Goal: Task Accomplishment & Management: Use online tool/utility

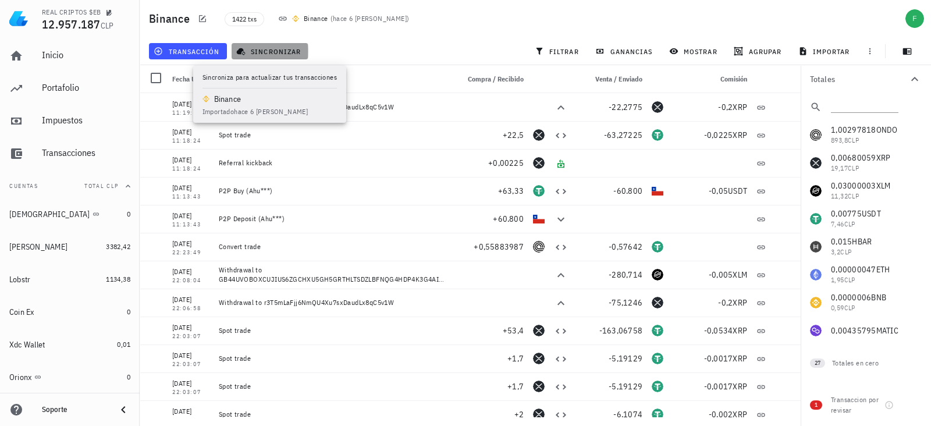
click at [267, 50] on span "sincronizar" at bounding box center [270, 51] width 62 height 9
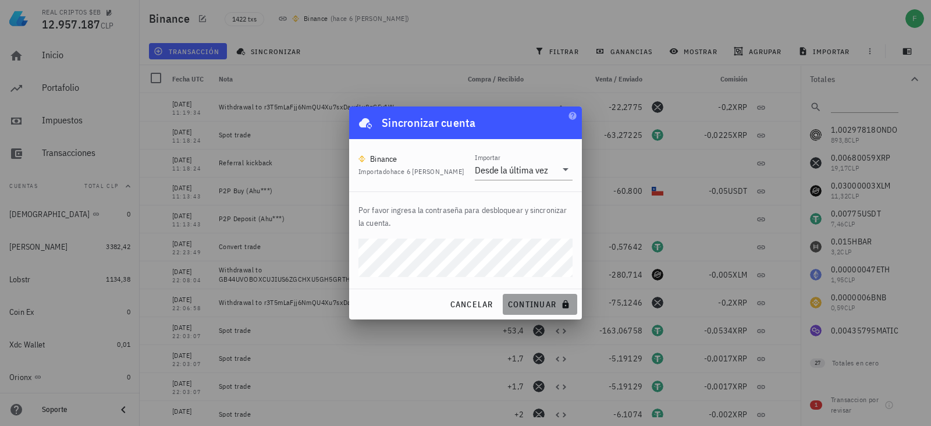
click at [527, 305] on span "continuar" at bounding box center [539, 304] width 65 height 10
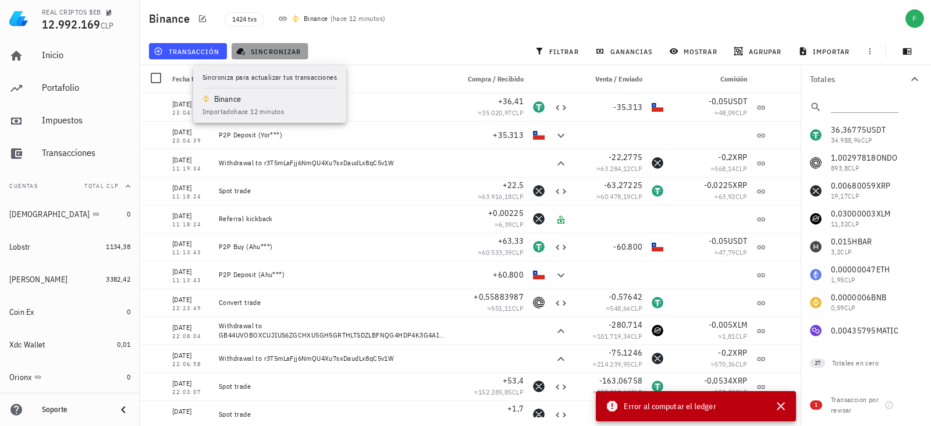
click at [250, 49] on span "sincronizar" at bounding box center [270, 51] width 62 height 9
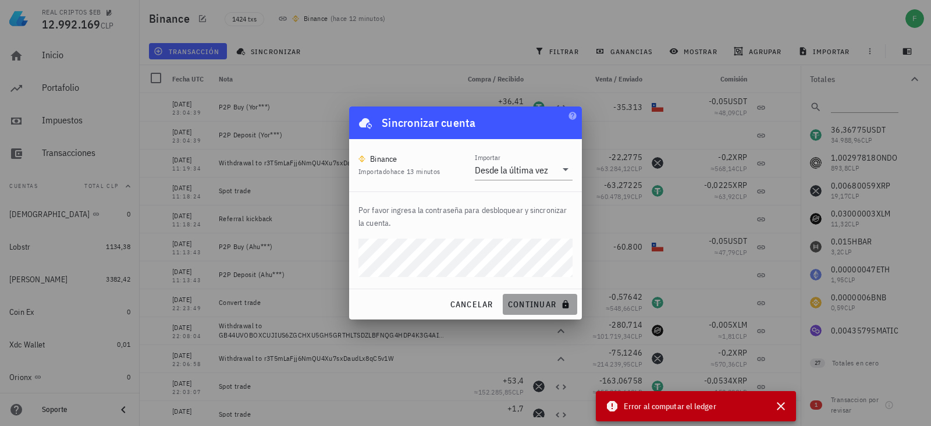
click at [511, 304] on span "continuar" at bounding box center [539, 304] width 65 height 10
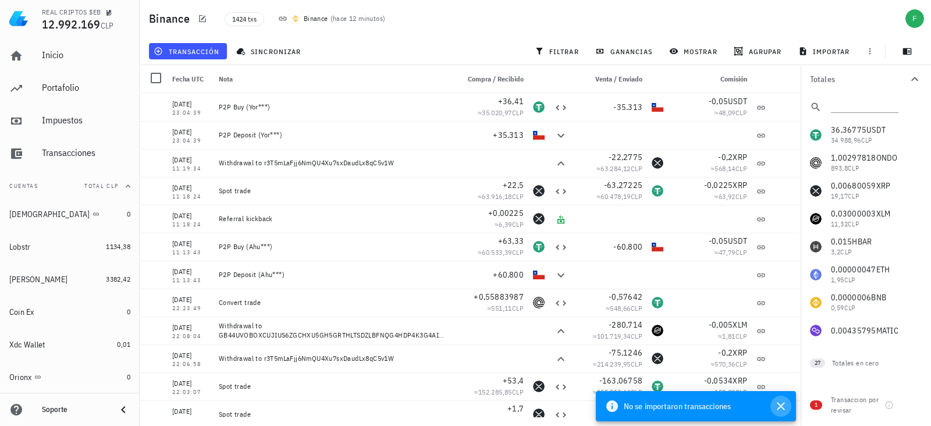
click at [777, 405] on icon "button" at bounding box center [781, 406] width 14 height 14
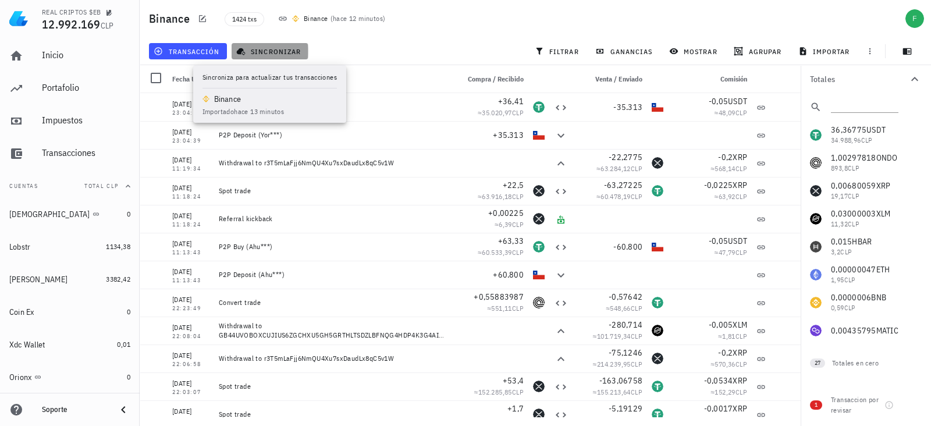
click at [301, 48] on button "sincronizar" at bounding box center [270, 51] width 77 height 16
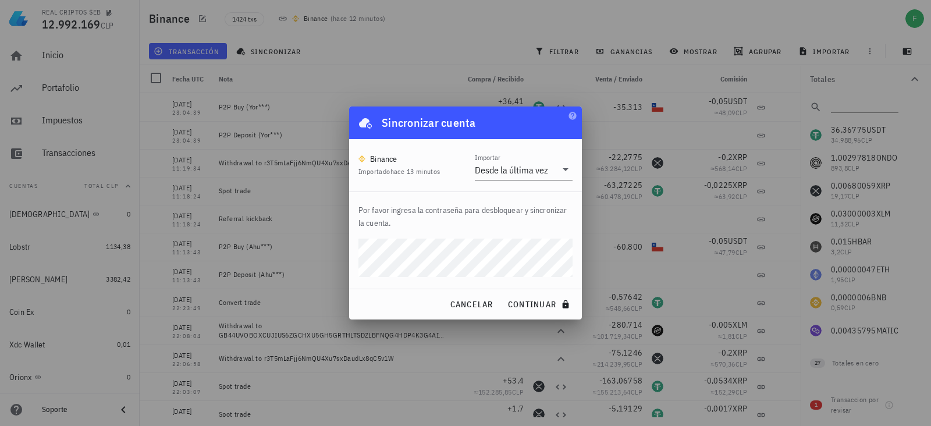
click at [501, 168] on div "Desde la última vez" at bounding box center [511, 170] width 73 height 12
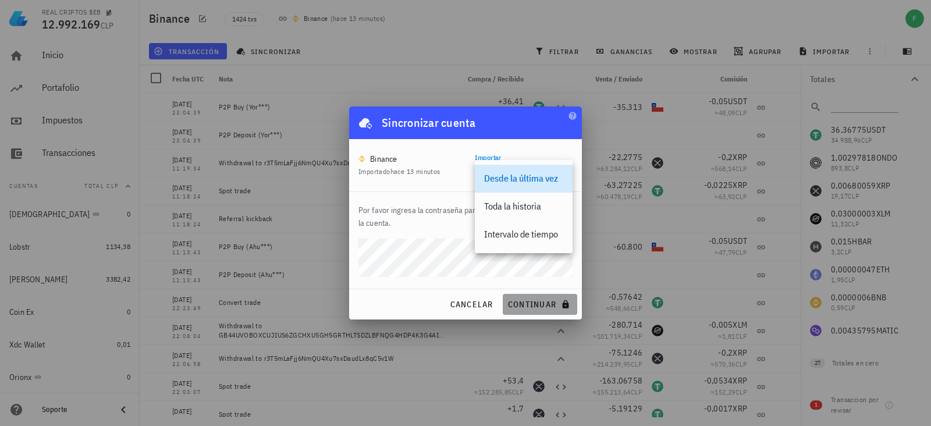
click at [521, 300] on span "continuar" at bounding box center [539, 304] width 65 height 10
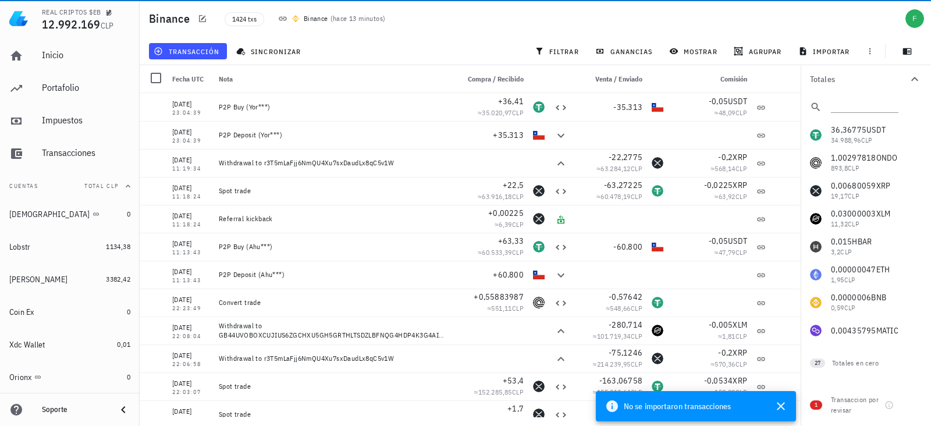
click at [608, 402] on icon at bounding box center [612, 406] width 12 height 12
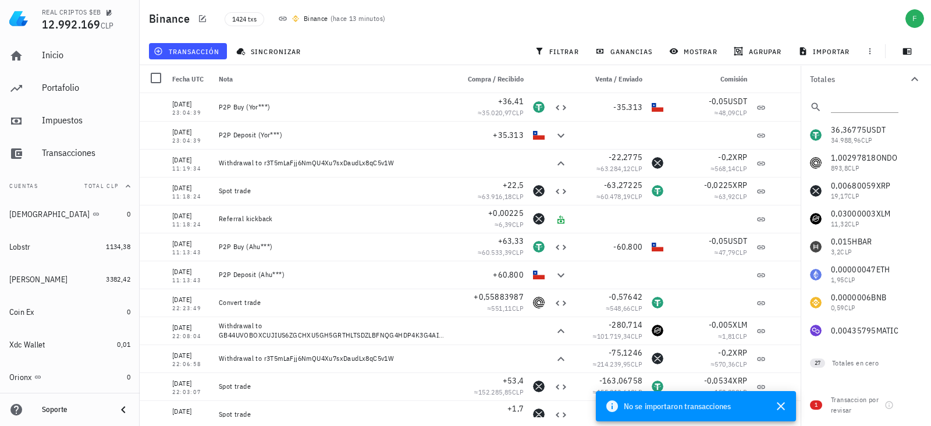
click at [35, 138] on div "Inicio Portafolio Impuestos Transacciones" at bounding box center [70, 104] width 130 height 135
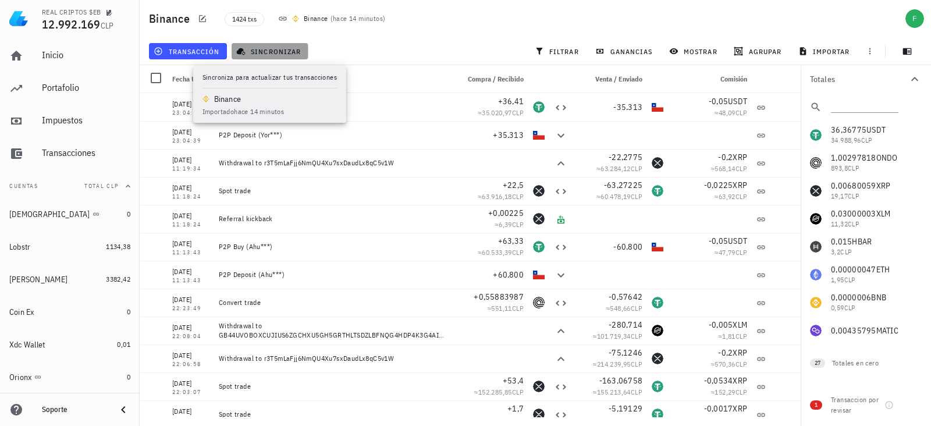
click at [273, 51] on span "sincronizar" at bounding box center [270, 51] width 62 height 9
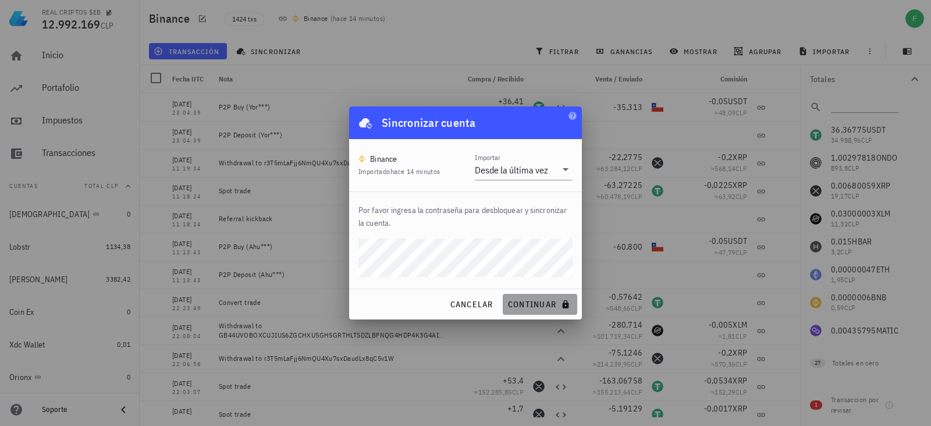
click at [518, 302] on span "continuar" at bounding box center [539, 304] width 65 height 10
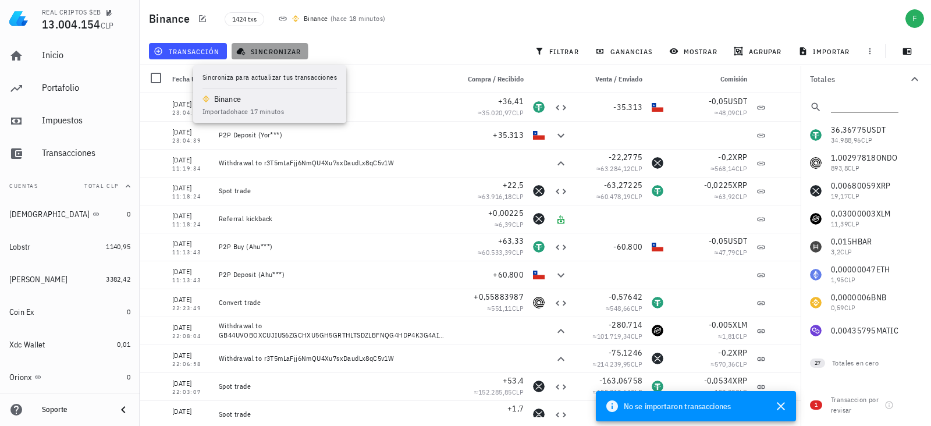
click at [248, 44] on button "sincronizar" at bounding box center [270, 51] width 77 height 16
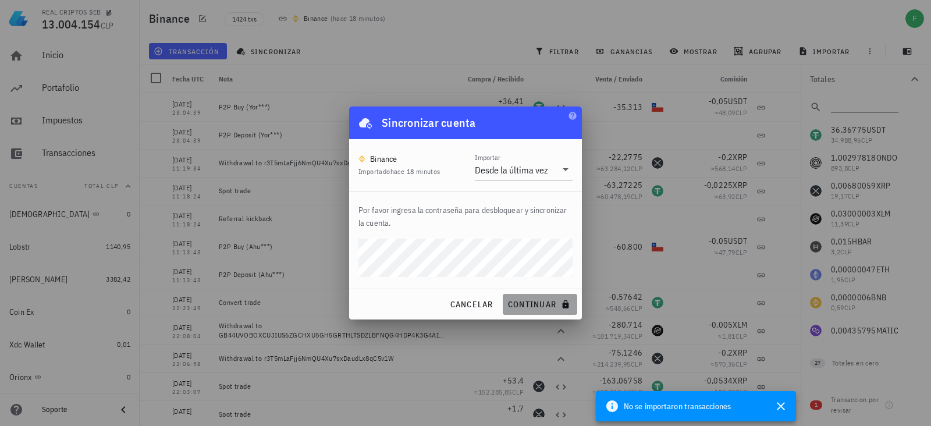
click at [529, 305] on span "continuar" at bounding box center [539, 304] width 65 height 10
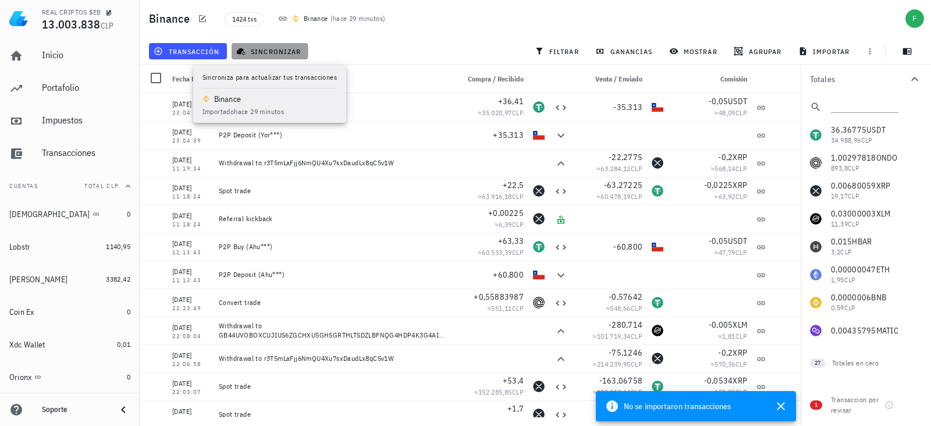
click at [245, 51] on span "sincronizar" at bounding box center [270, 51] width 62 height 9
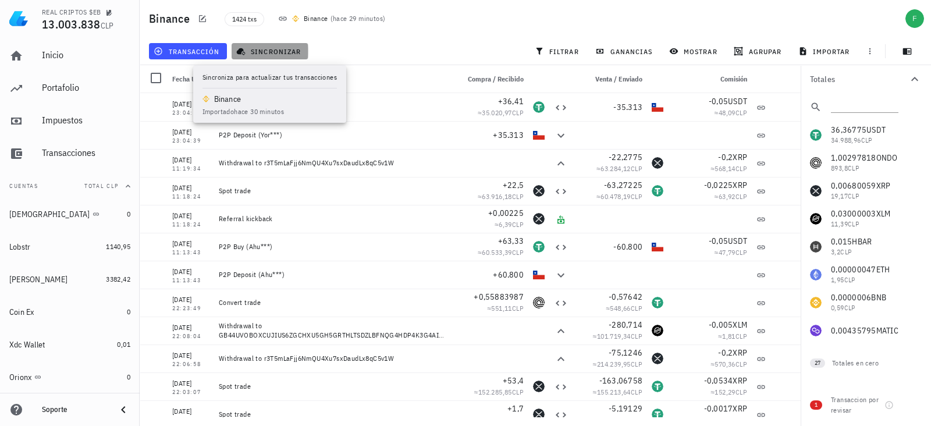
click at [282, 51] on span "sincronizar" at bounding box center [270, 51] width 62 height 9
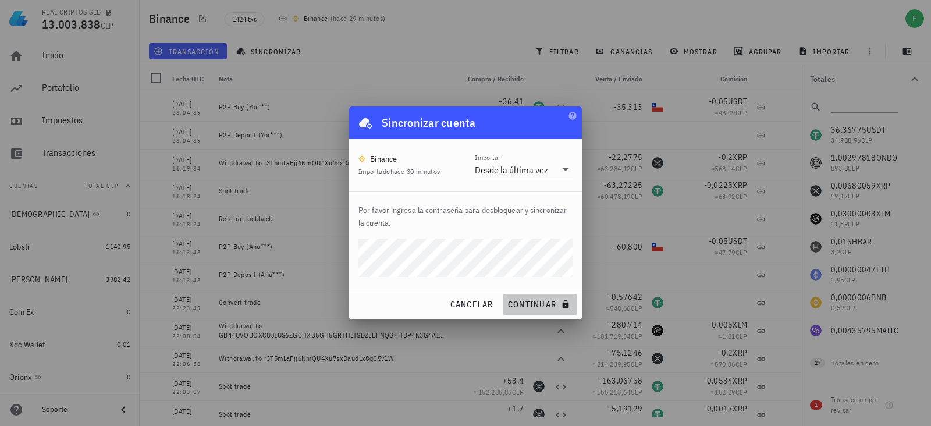
click at [510, 301] on span "continuar" at bounding box center [539, 304] width 65 height 10
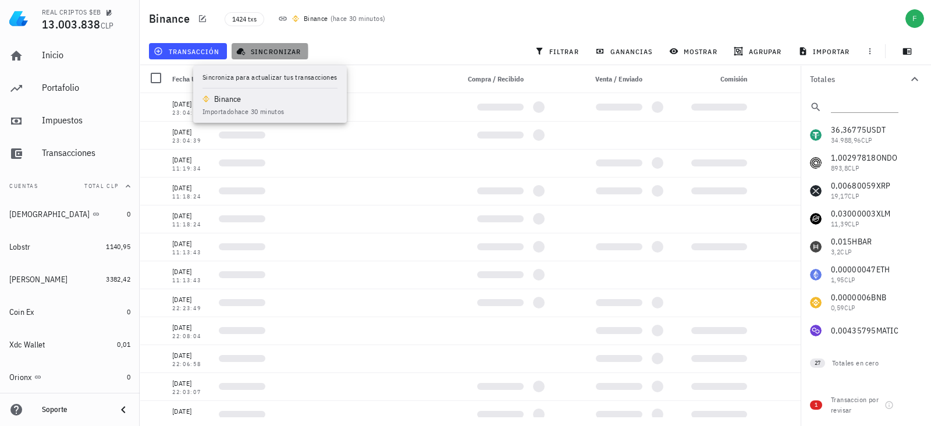
click at [257, 44] on button "sincronizar" at bounding box center [270, 51] width 77 height 16
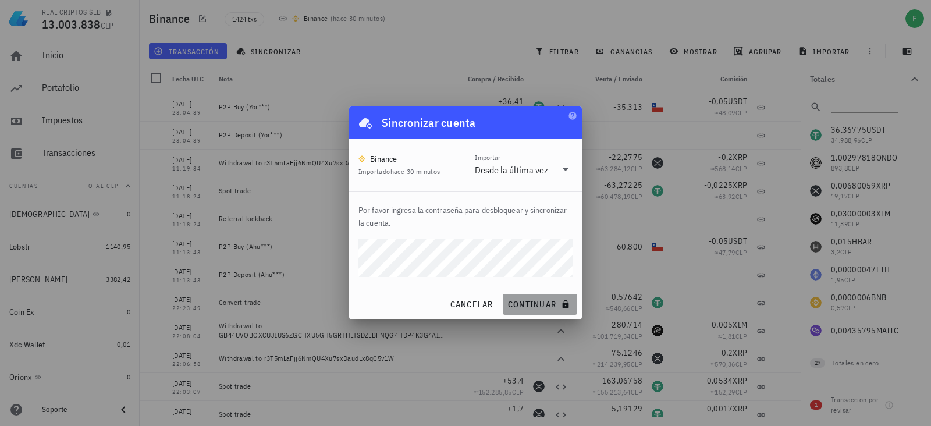
click at [526, 304] on span "continuar" at bounding box center [539, 304] width 65 height 10
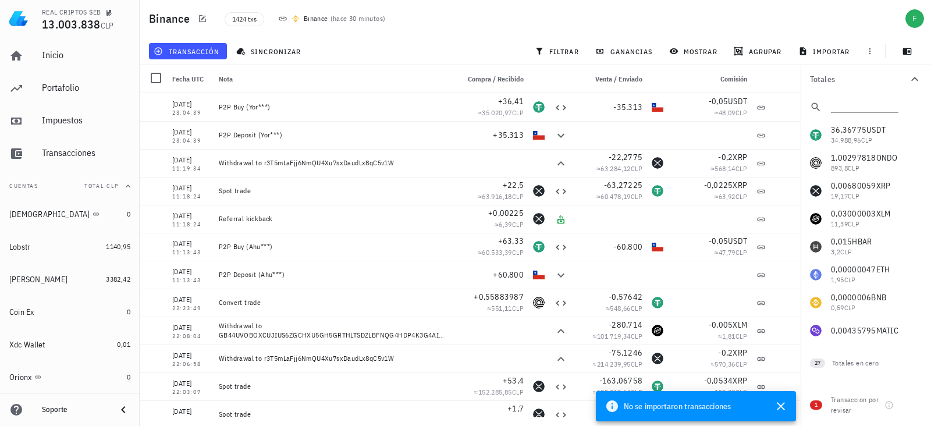
click at [614, 404] on icon at bounding box center [612, 406] width 12 height 12
click at [644, 405] on span "No se importaron transacciones" at bounding box center [677, 406] width 107 height 13
